Goal: Transaction & Acquisition: Purchase product/service

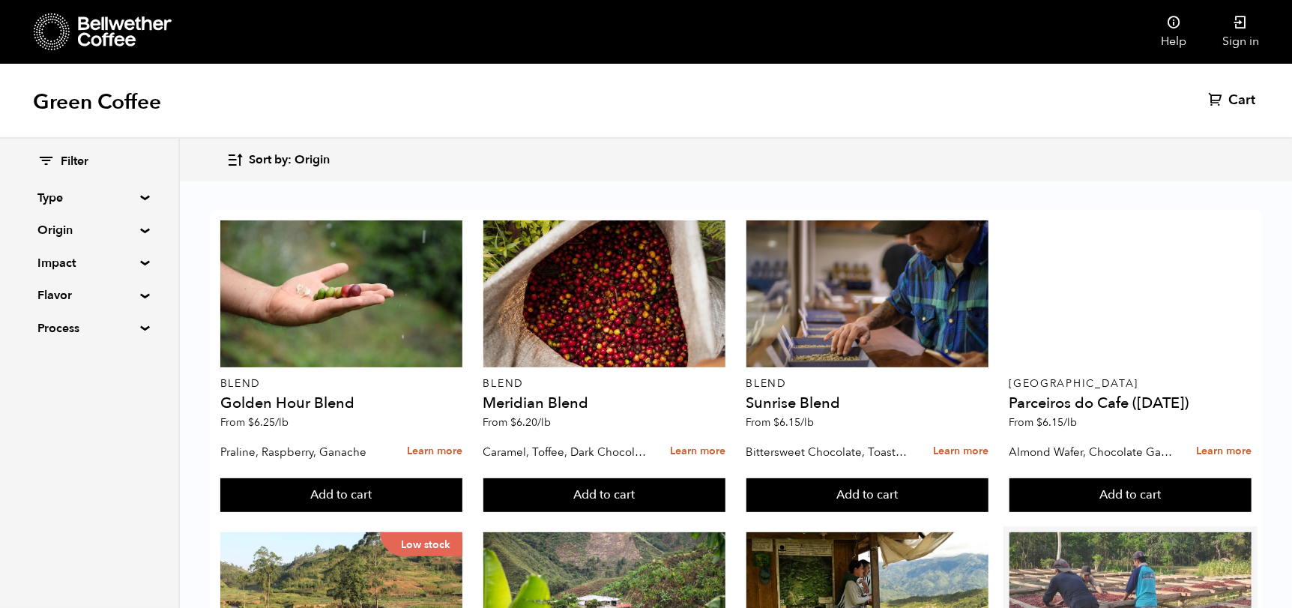
scroll to position [300, 0]
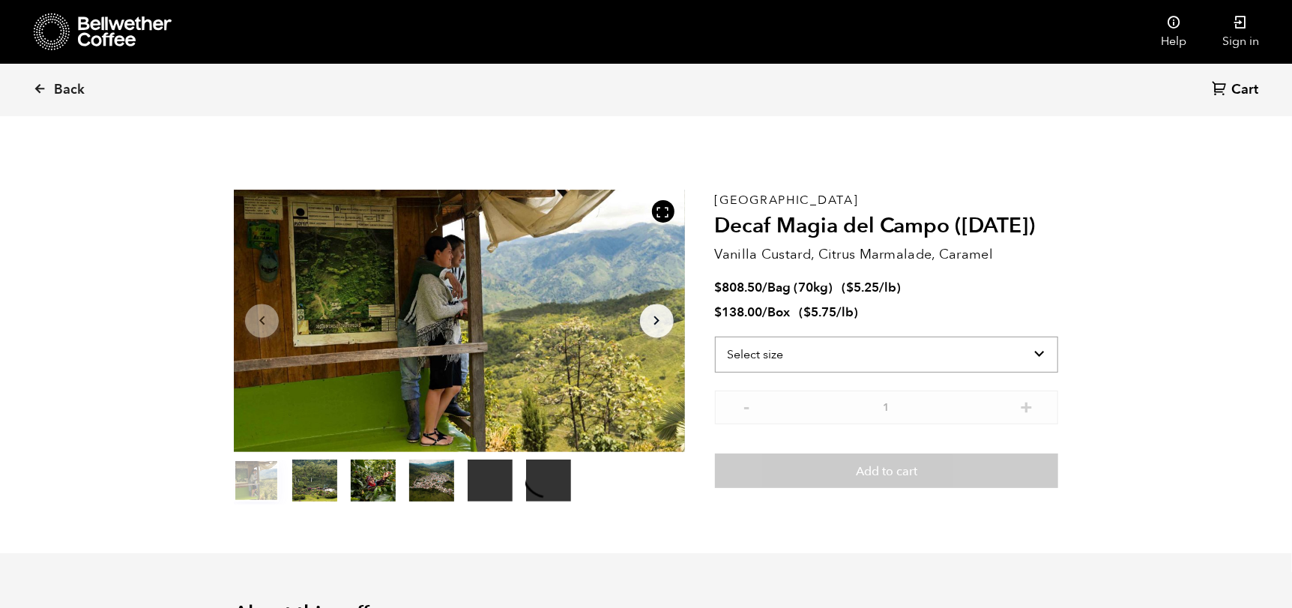
scroll to position [651, 798]
click at [847, 354] on select "Select size Bag (70kg) (154 lbs) Box (24 lbs)" at bounding box center [886, 354] width 343 height 36
click at [39, 85] on icon at bounding box center [39, 88] width 13 height 13
